Goal: Download file/media

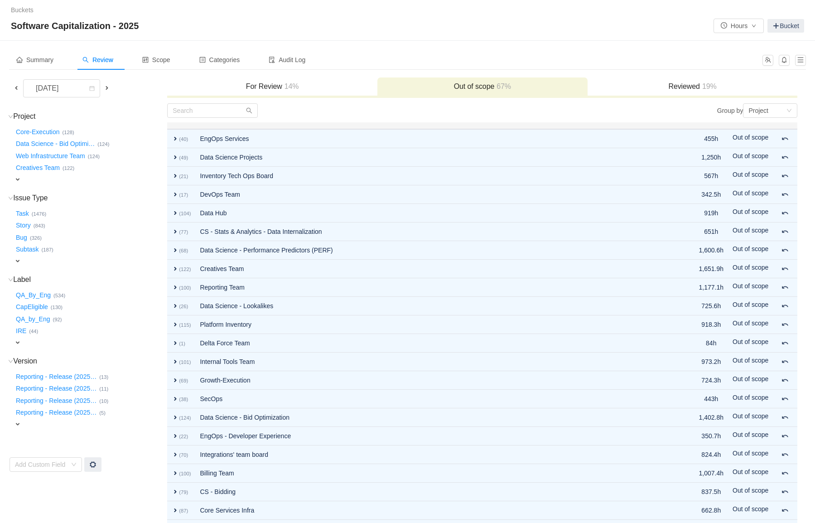
scroll to position [242, 0]
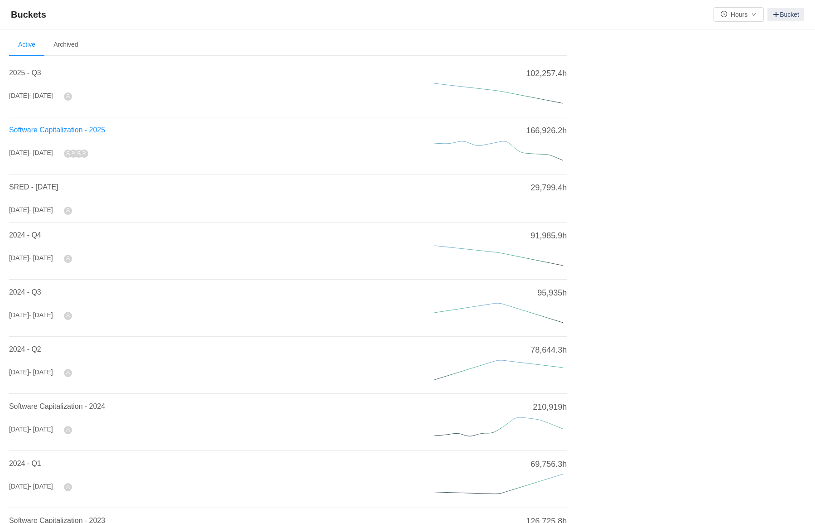
click at [38, 127] on span "Software Capitalization - 2025" at bounding box center [57, 130] width 96 height 8
click at [52, 125] on h4 "Software Capitalization - 2025" at bounding box center [211, 130] width 404 height 11
click at [50, 130] on span "Software Capitalization - 2025" at bounding box center [57, 130] width 96 height 8
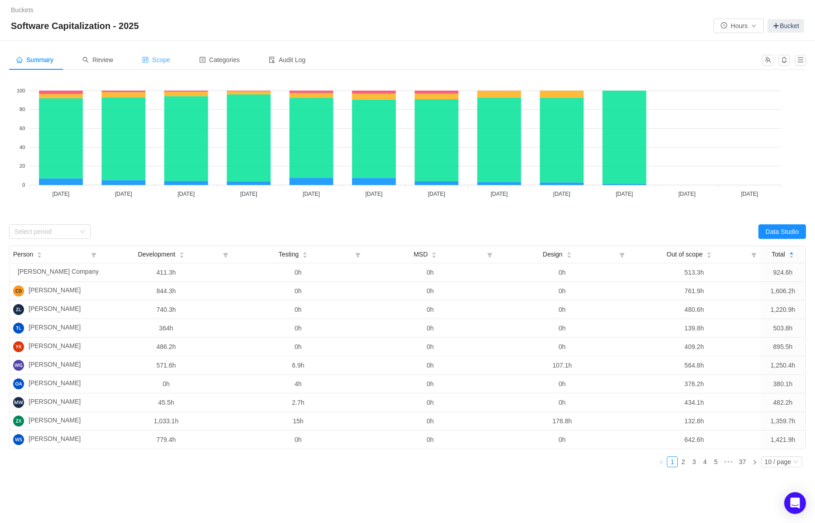
click at [162, 61] on span "Scope" at bounding box center [156, 59] width 28 height 7
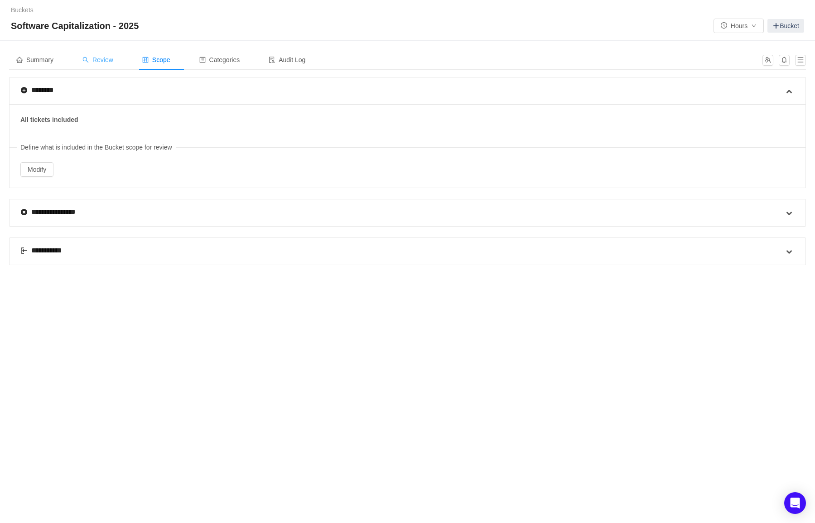
click at [108, 59] on span "Review" at bounding box center [97, 59] width 31 height 7
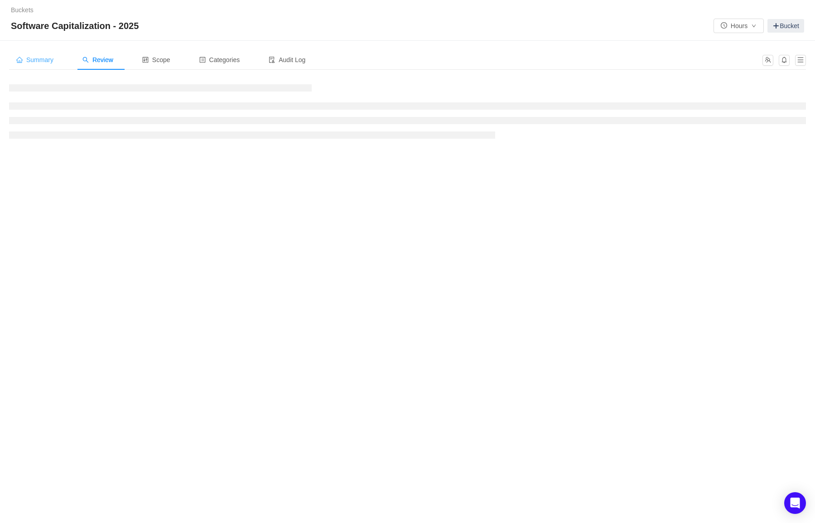
click at [29, 59] on span "Summary" at bounding box center [34, 59] width 37 height 7
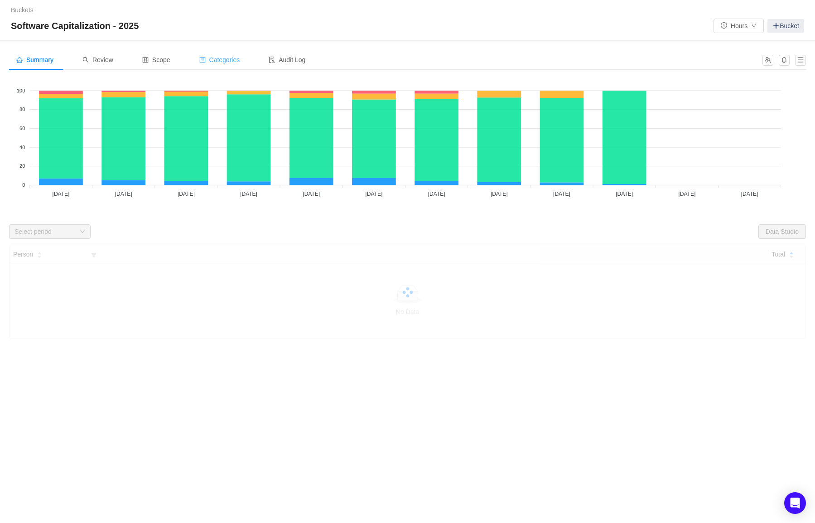
click at [219, 63] on span "Categories" at bounding box center [219, 59] width 41 height 7
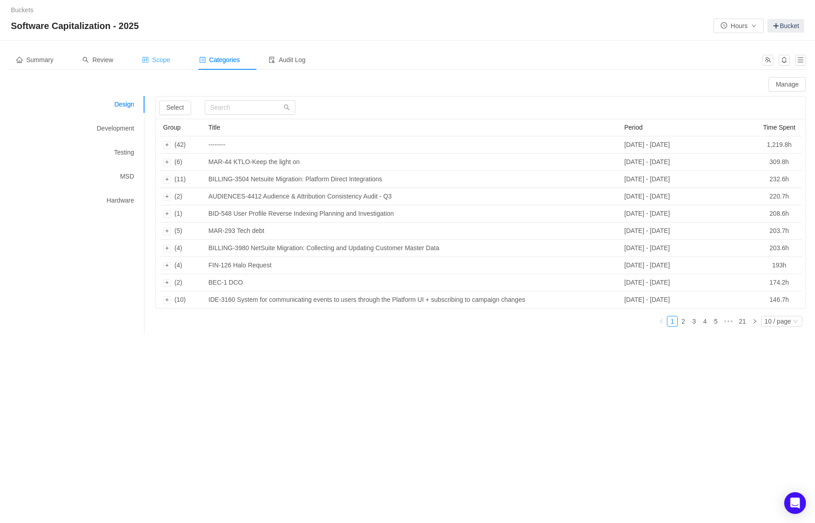
click at [157, 62] on span "Scope" at bounding box center [156, 59] width 28 height 7
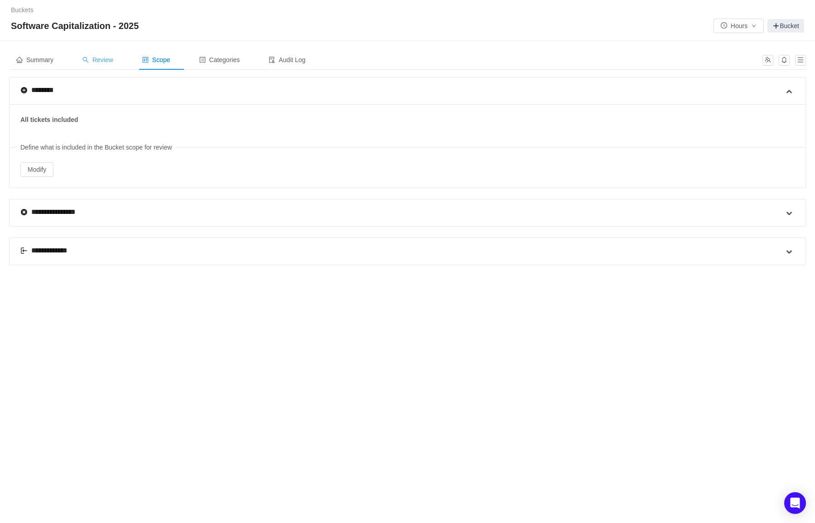
click at [113, 62] on span "Review" at bounding box center [97, 59] width 31 height 7
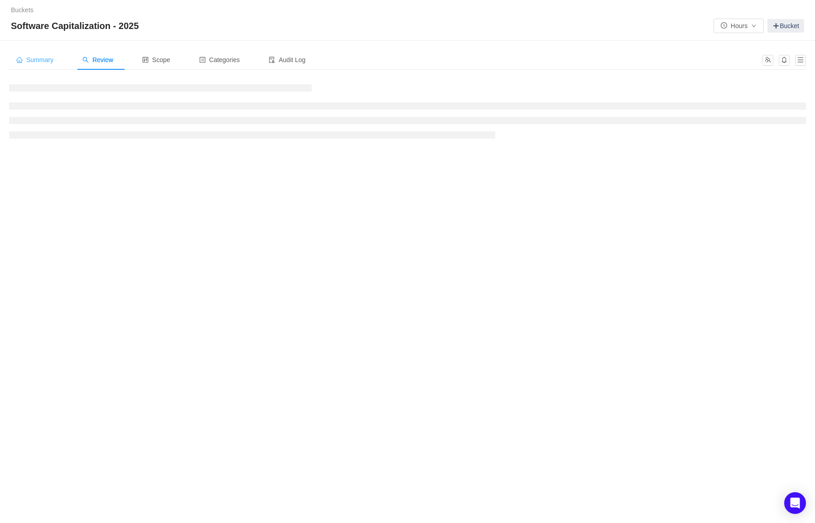
click at [43, 60] on span "Summary" at bounding box center [34, 59] width 37 height 7
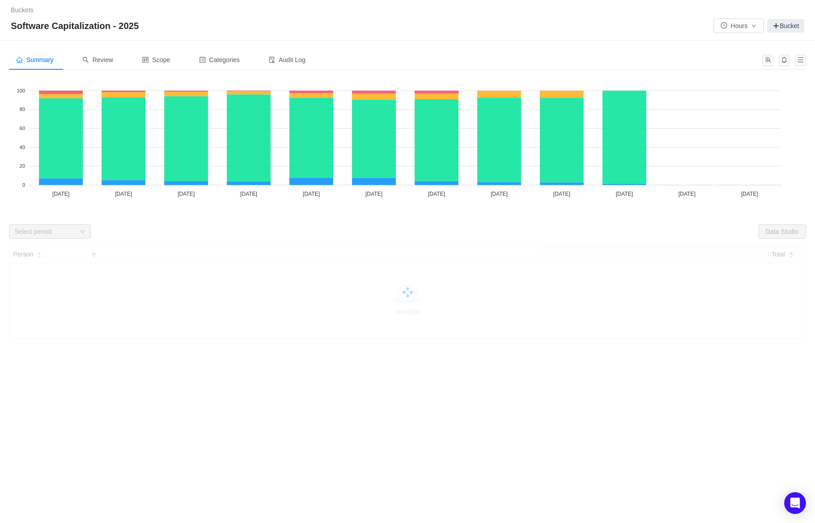
click at [595, 58] on div "Summary Review Scope Categories Audit Log" at bounding box center [383, 60] width 748 height 20
click at [720, 221] on div "Looks too empty? Make sure scope has tickets Make sure you have suitable catego…" at bounding box center [407, 208] width 797 height 262
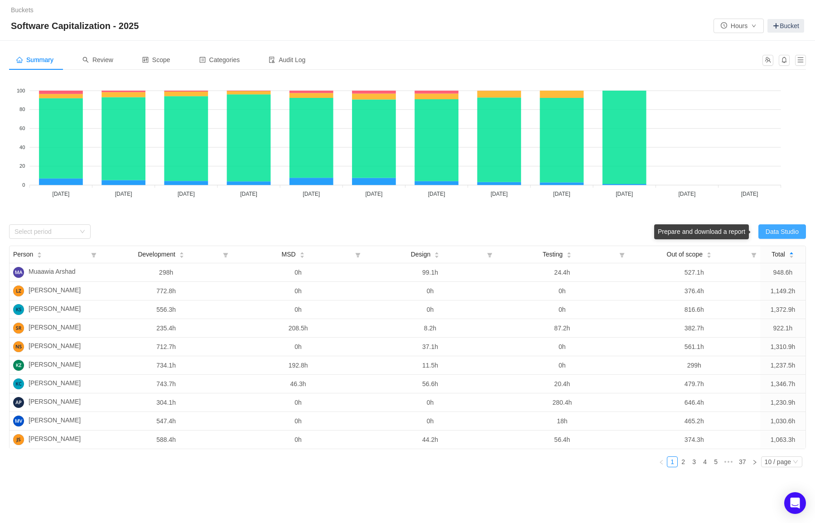
click at [780, 230] on button "Data Studio" at bounding box center [782, 231] width 48 height 14
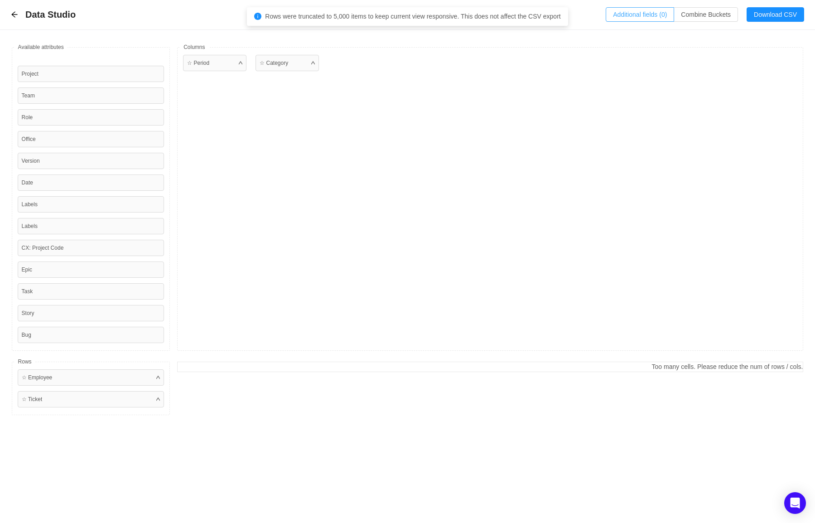
click at [646, 14] on button "Additional fields (0)" at bounding box center [640, 14] width 68 height 14
click at [560, 55] on div "Select a field" at bounding box center [558, 55] width 144 height 9
type input "finance"
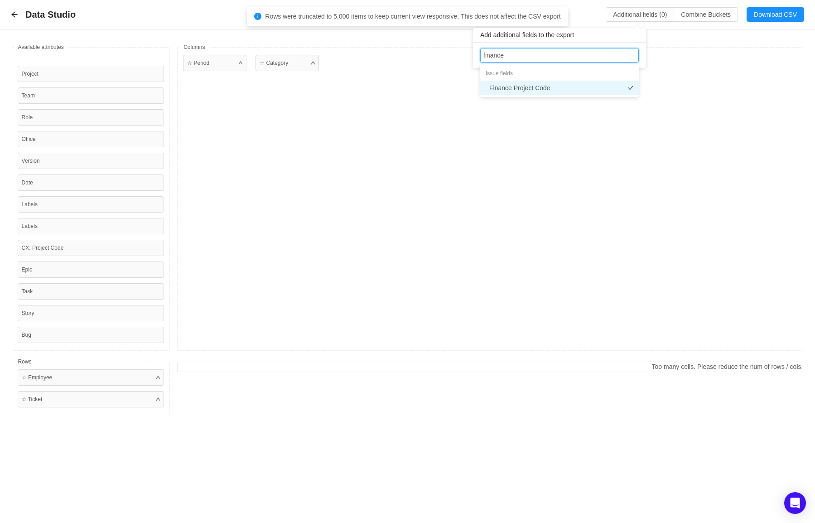
click at [546, 85] on li "Finance Project Code" at bounding box center [559, 88] width 159 height 14
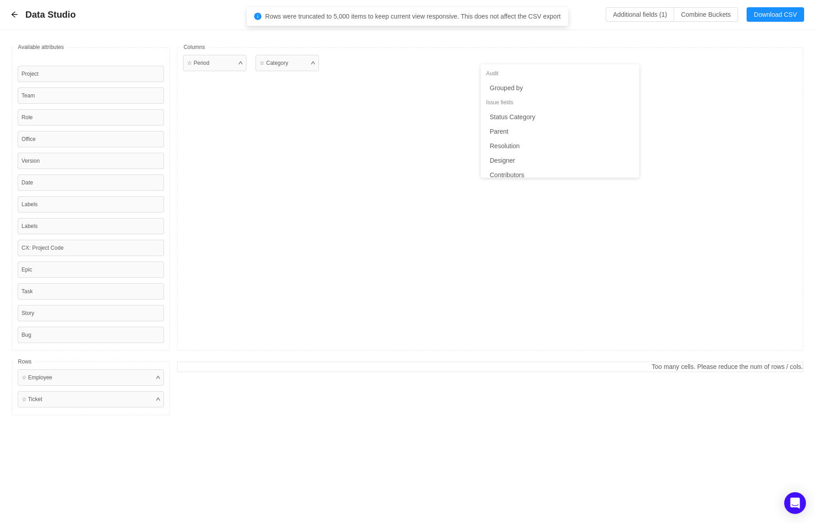
click at [690, 45] on div "Available fields Project Team Role Office Version Date Labels Labels CX: Projec…" at bounding box center [407, 231] width 815 height 403
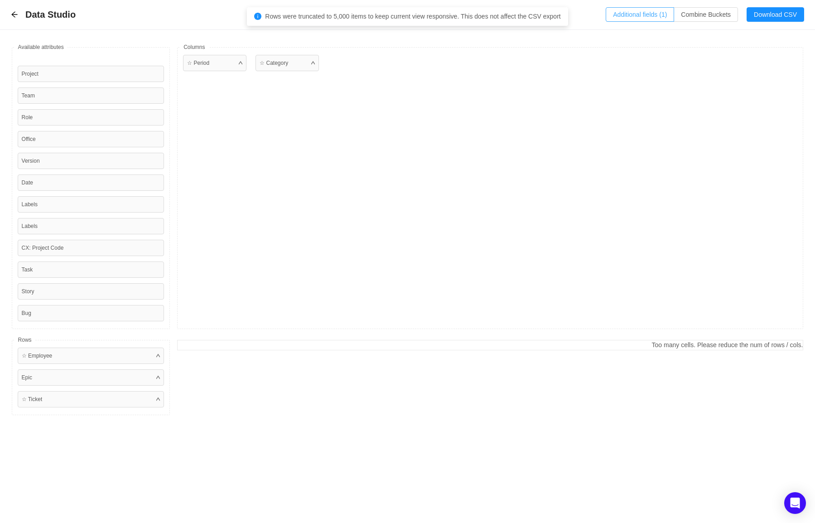
click at [646, 17] on button "Additional fields (1)" at bounding box center [640, 14] width 68 height 14
click at [592, 52] on div "Select a field Finance Project Code" at bounding box center [558, 55] width 150 height 14
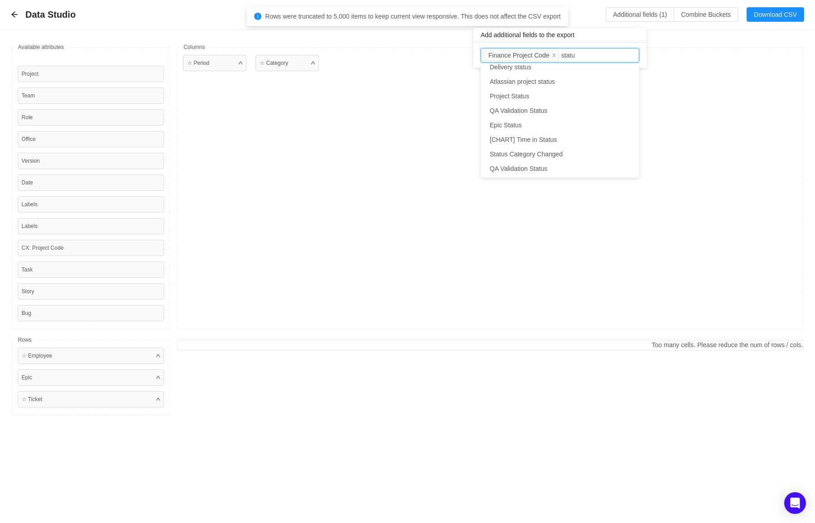
type input "status"
click at [535, 133] on li "Status" at bounding box center [560, 140] width 159 height 14
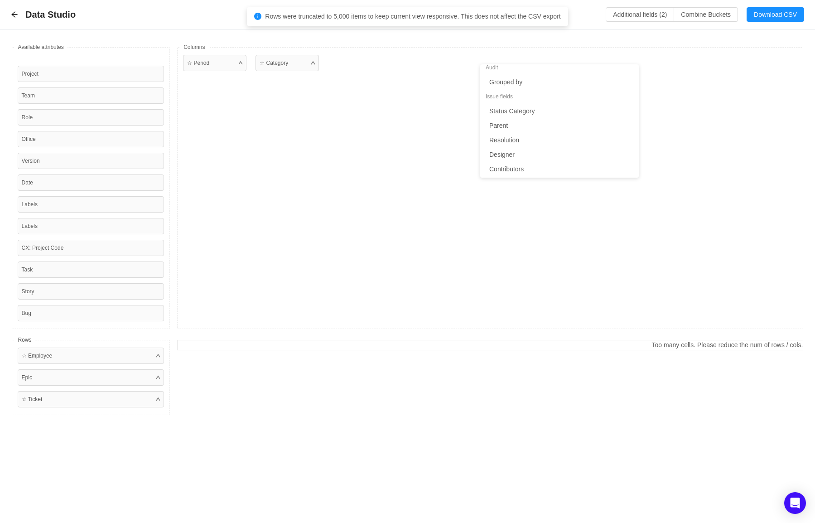
click at [688, 36] on div "Available fields Project Team Role Office Version Date Labels Labels CX: Projec…" at bounding box center [407, 231] width 815 height 403
click at [783, 12] on button "Download CSV" at bounding box center [776, 14] width 58 height 14
